Goal: Task Accomplishment & Management: Manage account settings

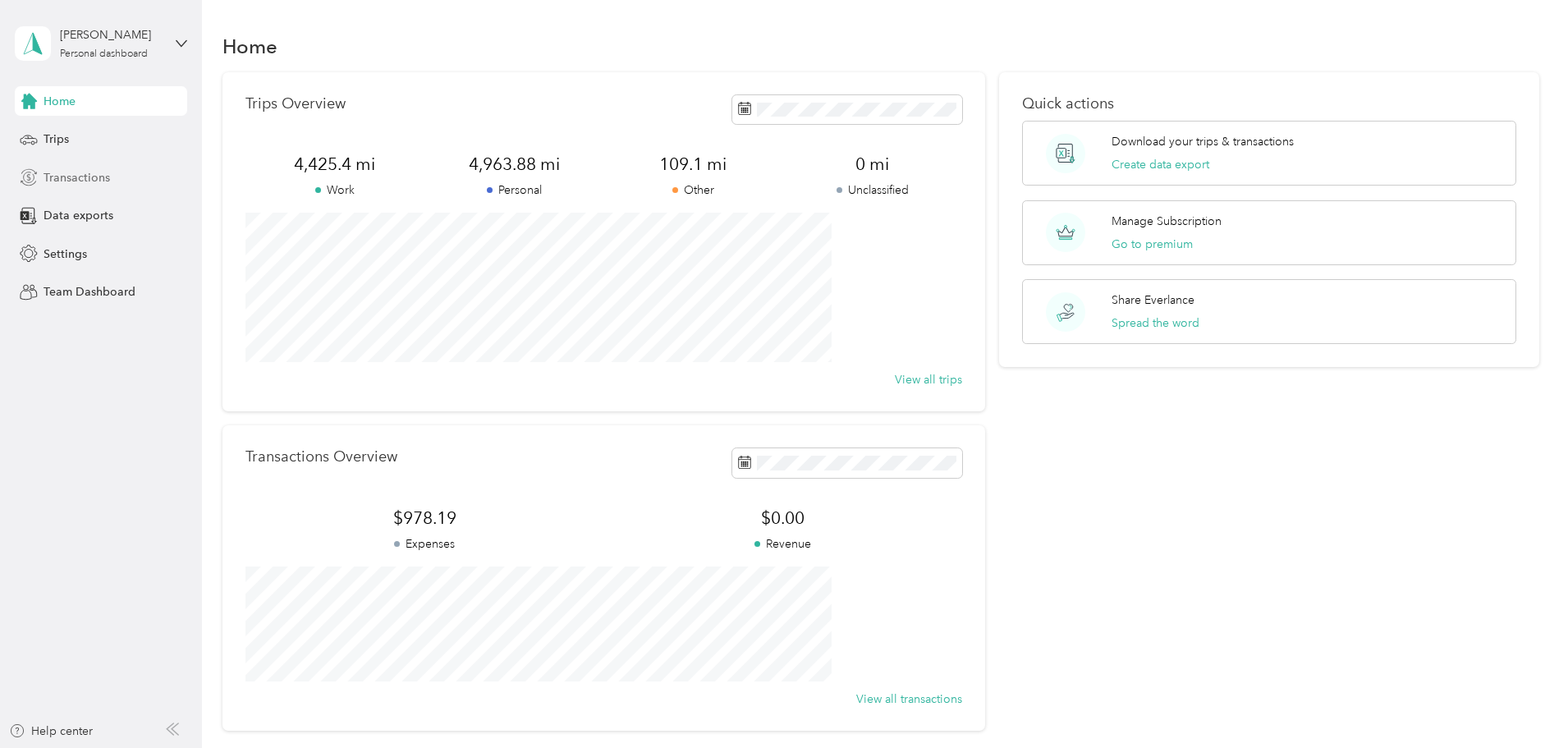
click at [62, 177] on span "Transactions" at bounding box center [76, 178] width 66 height 17
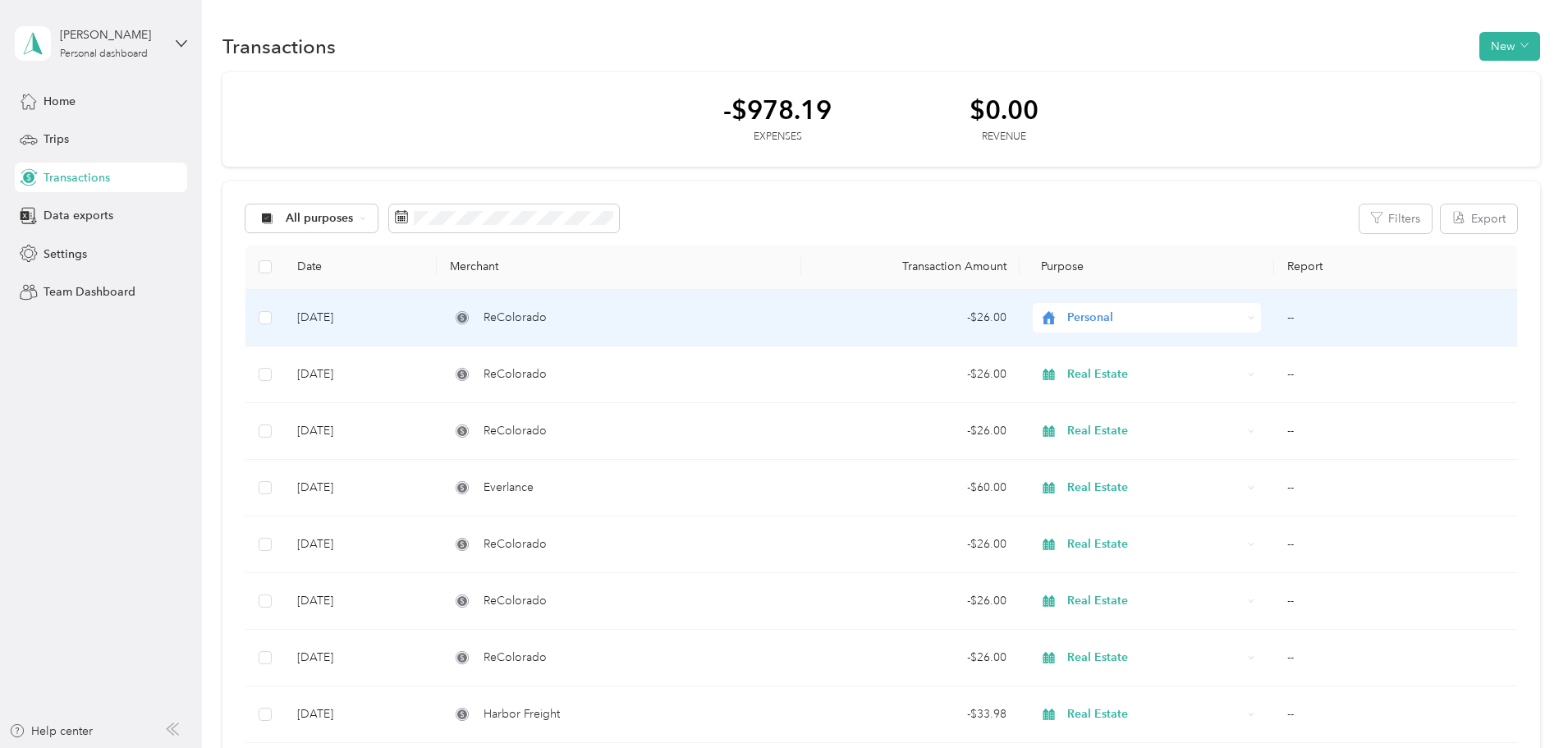
click at [1067, 318] on span "Personal" at bounding box center [1154, 317] width 175 height 18
click at [1077, 409] on li "Real Estate" at bounding box center [1099, 406] width 184 height 29
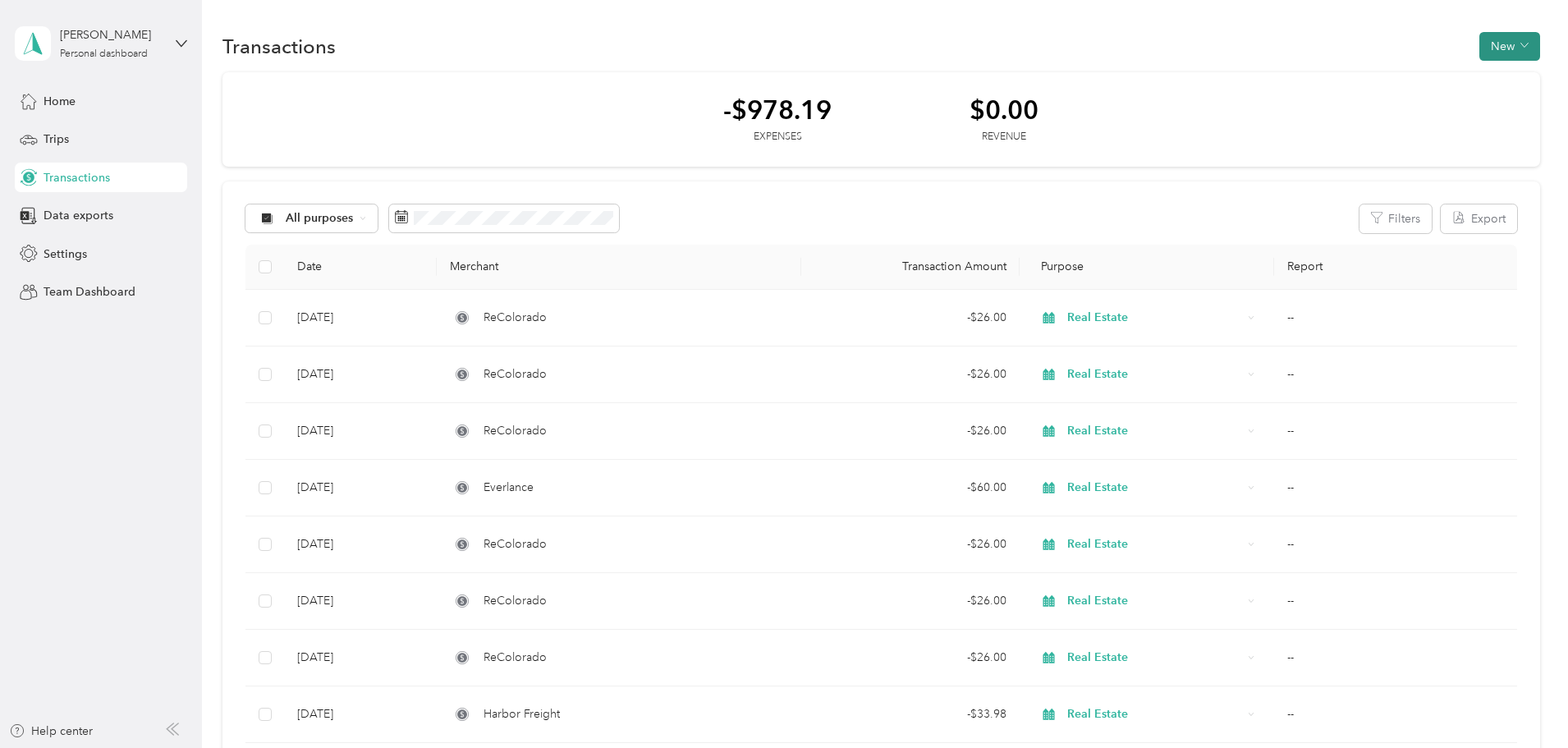
click at [1479, 39] on button "New" at bounding box center [1509, 46] width 60 height 29
click at [1394, 72] on span "Expense" at bounding box center [1392, 78] width 44 height 17
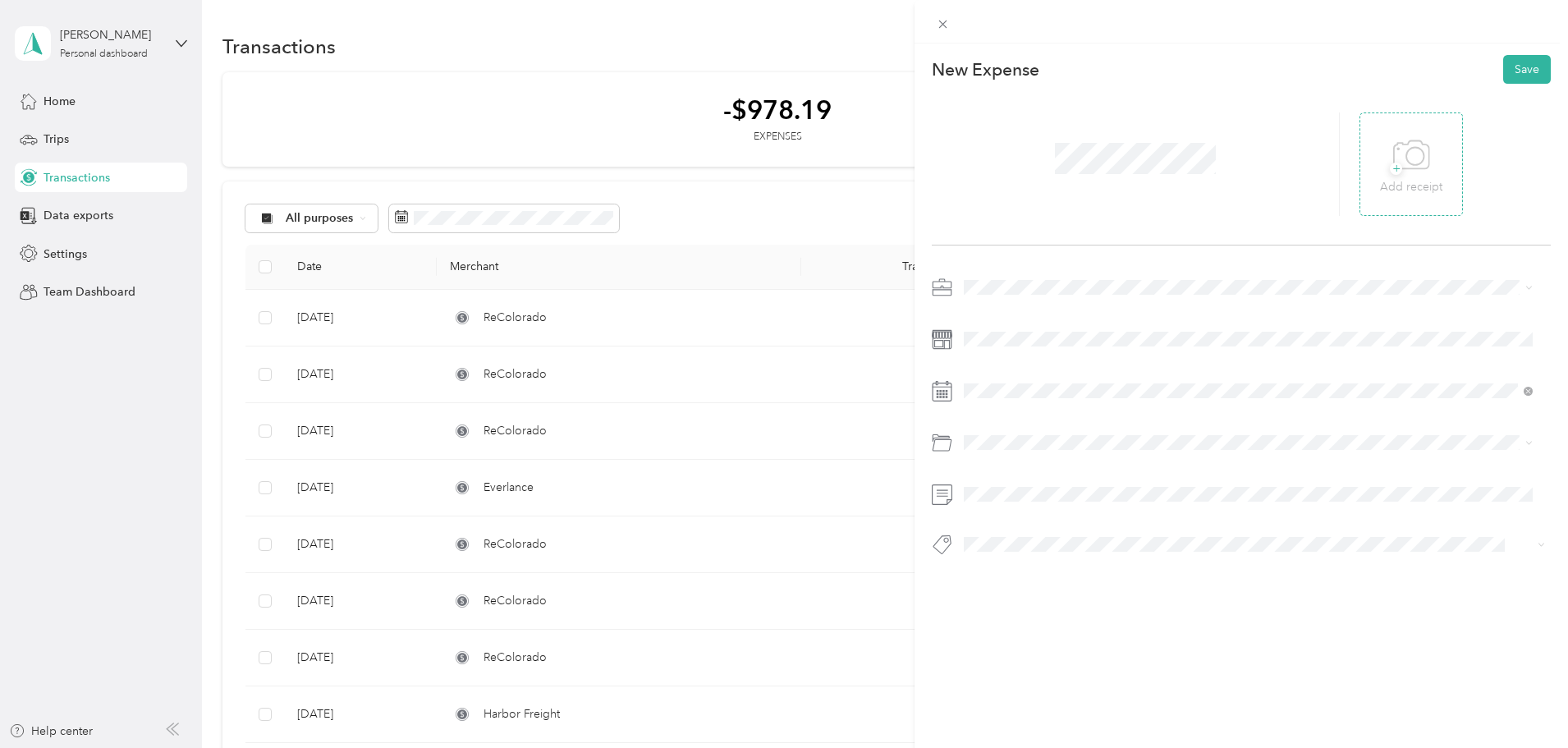
click at [1406, 158] on icon at bounding box center [1411, 155] width 37 height 45
click at [999, 376] on span "Real Estate" at bounding box center [996, 374] width 55 height 14
click at [1004, 502] on span "Software" at bounding box center [991, 509] width 45 height 14
click at [1503, 71] on button "Save" at bounding box center [1527, 69] width 48 height 29
